Goal: Task Accomplishment & Management: Complete application form

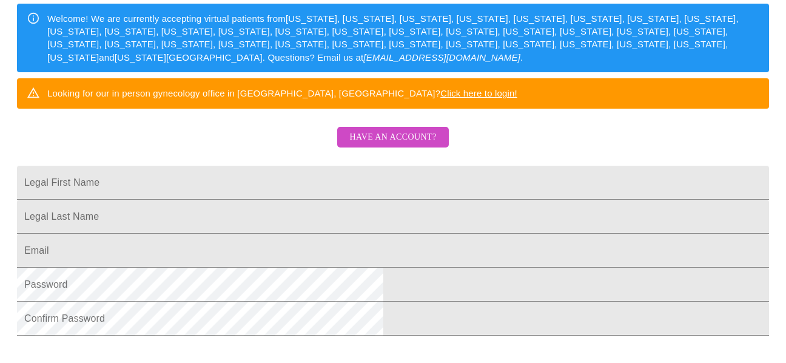
scroll to position [303, 0]
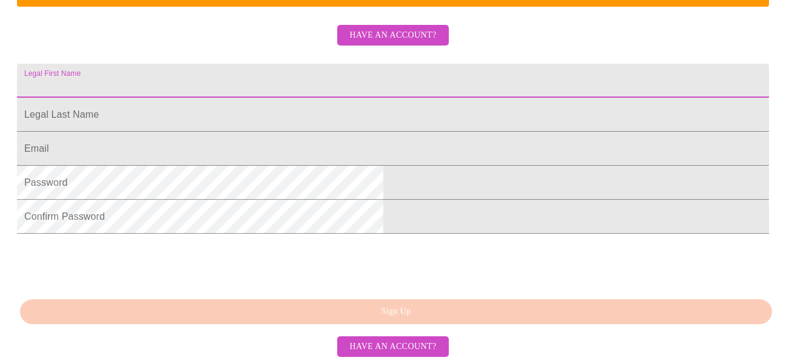
click at [297, 98] on input "Legal First Name" at bounding box center [393, 81] width 752 height 34
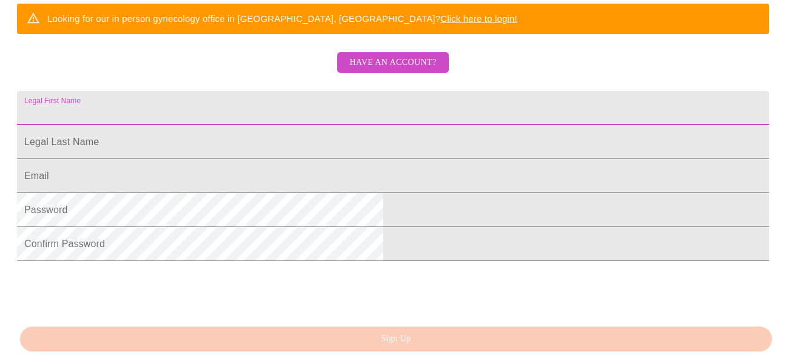
click at [240, 125] on input "Legal First Name" at bounding box center [393, 108] width 752 height 34
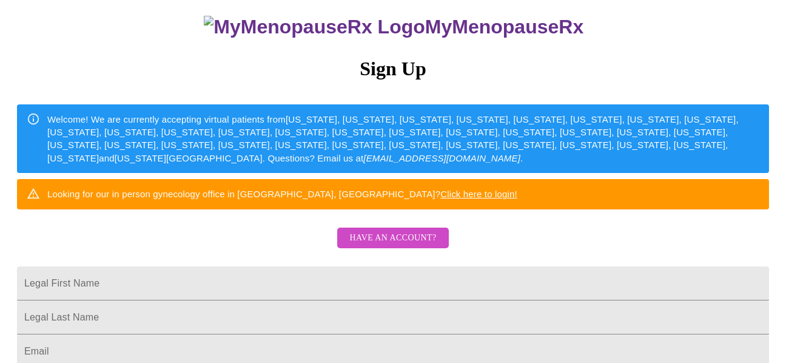
scroll to position [75, 0]
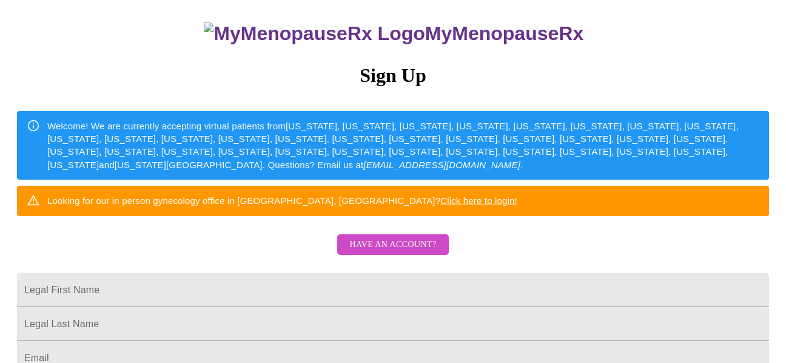
click at [30, 187] on div "MyMenopauseRx Sign Up Welcome! We are currently accepting virtual patients from…" at bounding box center [393, 148] width 777 height 436
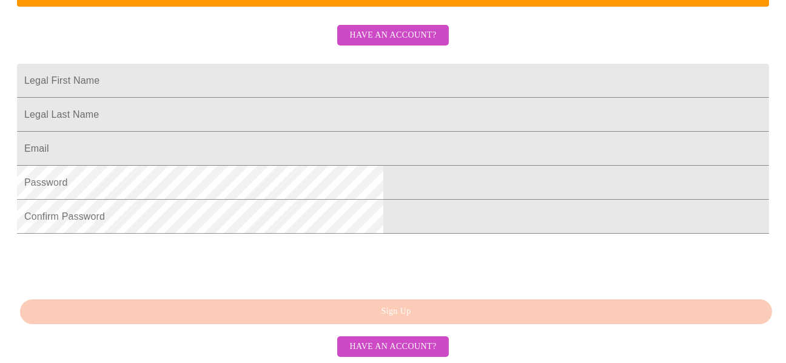
scroll to position [294, 0]
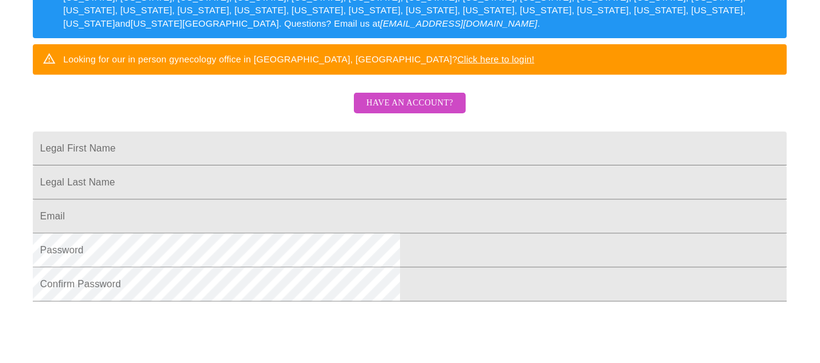
scroll to position [184, 0]
